Goal: Navigation & Orientation: Find specific page/section

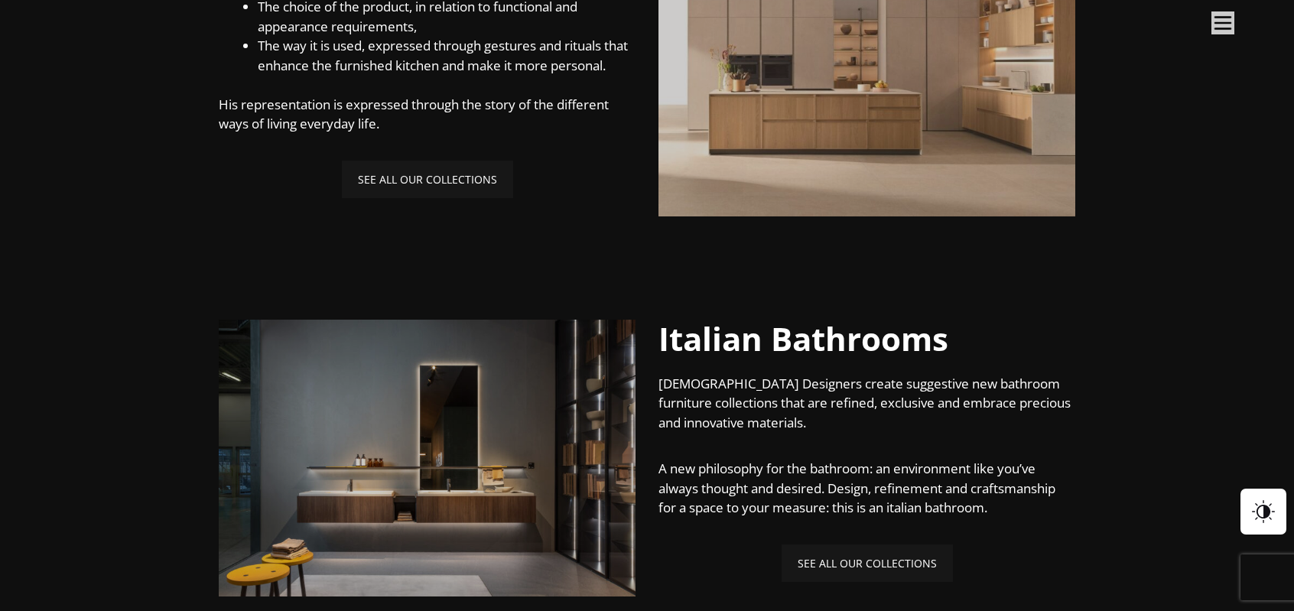
scroll to position [1120, 0]
click at [857, 566] on link "SEE ALL OUR COLLECTIONS" at bounding box center [867, 563] width 171 height 37
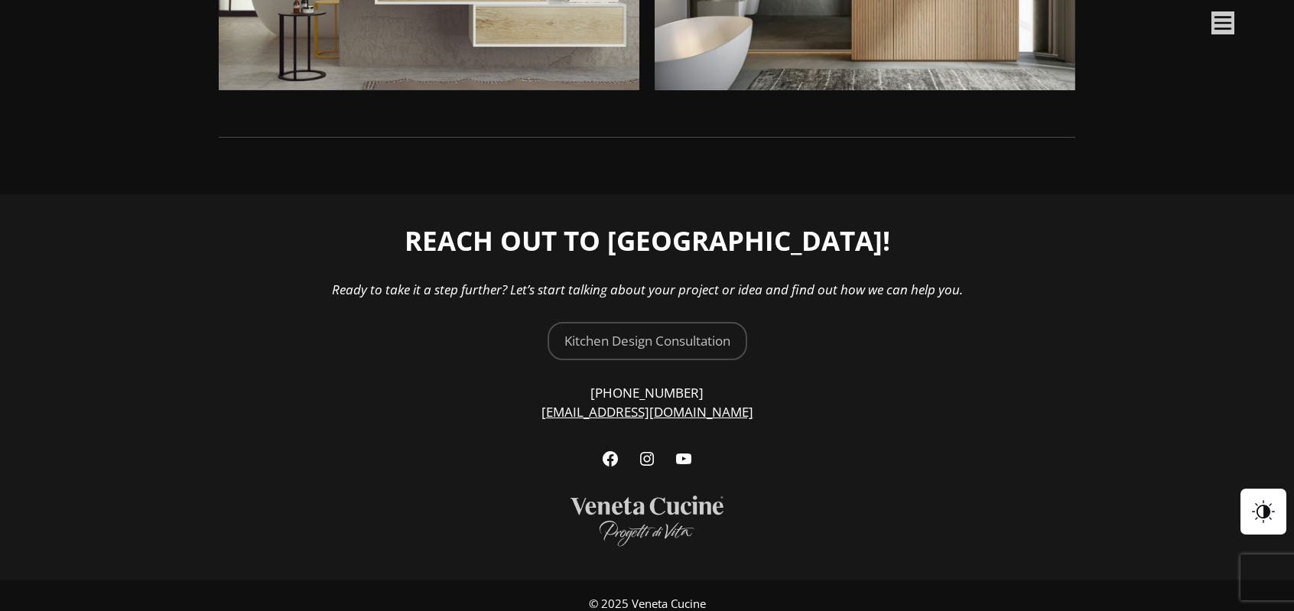
scroll to position [865, 0]
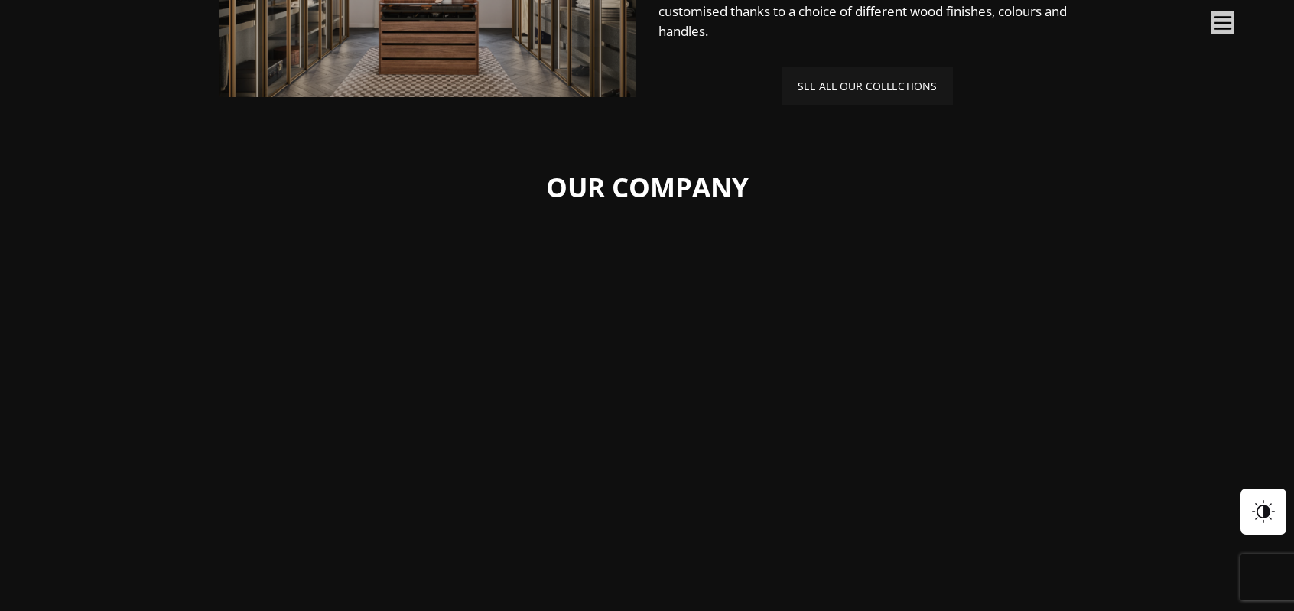
scroll to position [2395, 0]
